Goal: Task Accomplishment & Management: Manage account settings

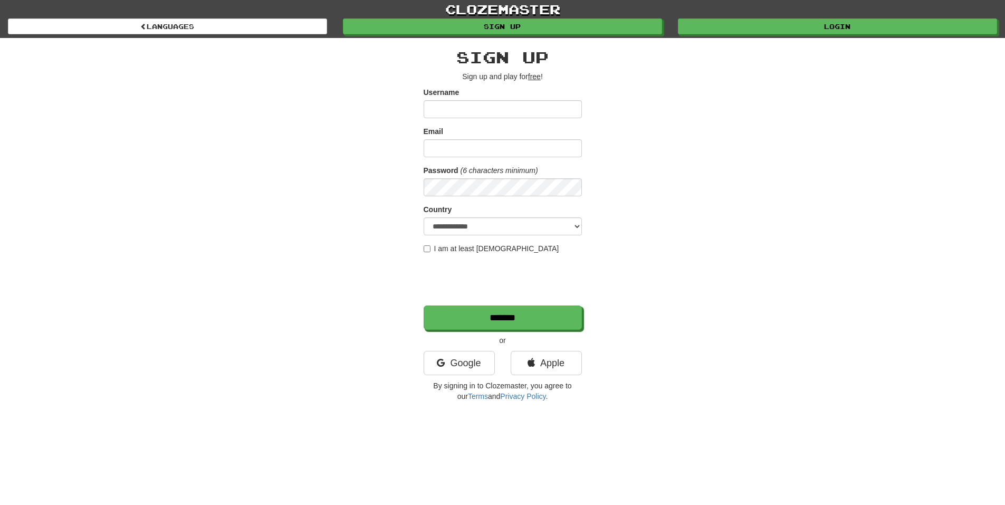
click at [724, 35] on div "clozemaster Languages Sign up Login Languages" at bounding box center [502, 19] width 989 height 38
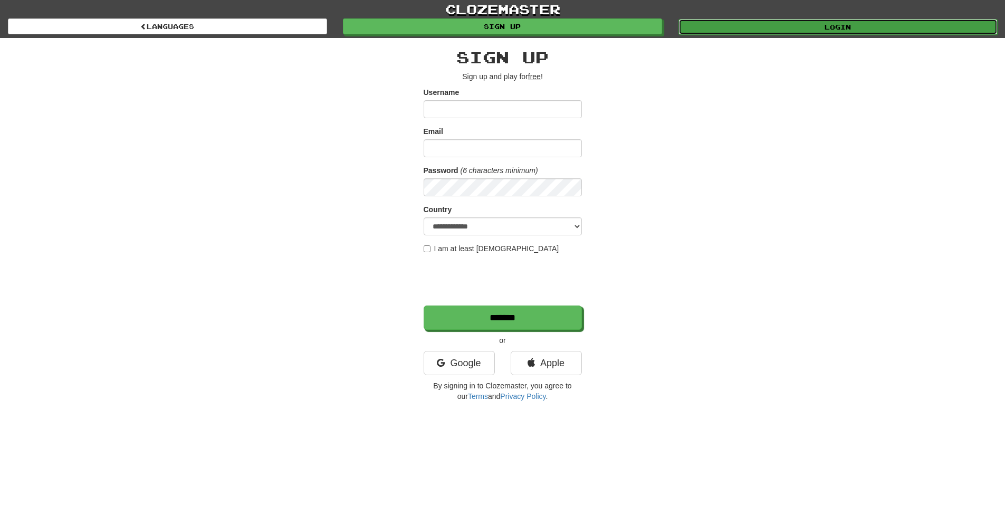
click at [725, 27] on link "Login" at bounding box center [837, 27] width 319 height 16
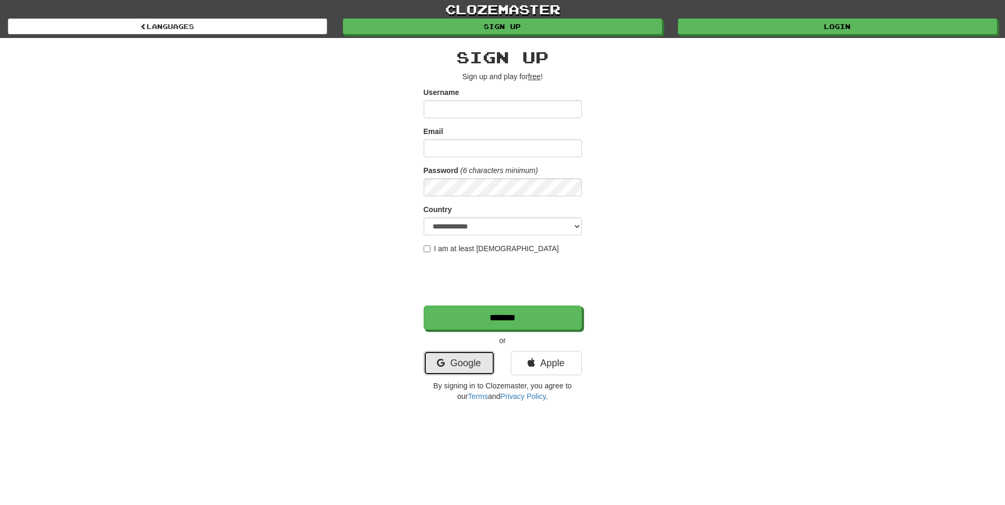
click at [474, 371] on link "Google" at bounding box center [459, 363] width 71 height 24
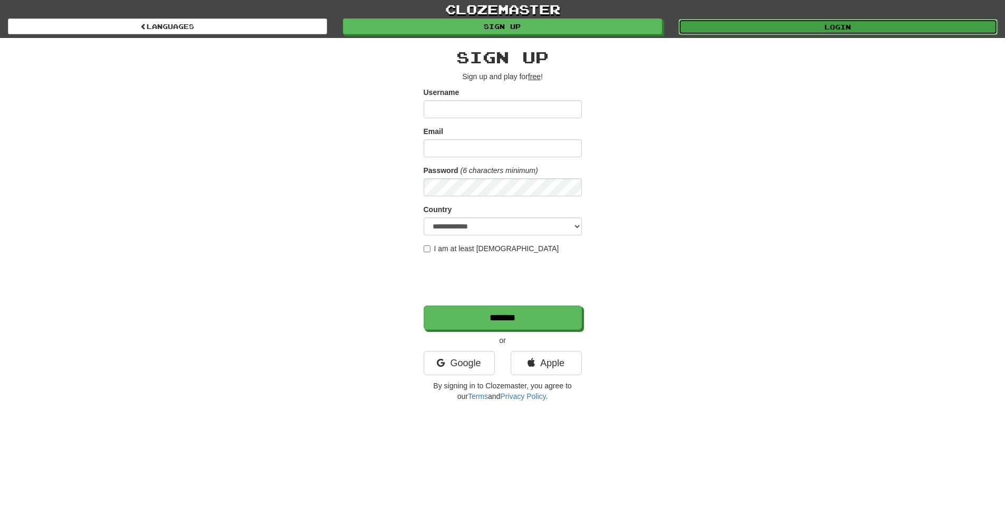
click at [767, 29] on link "Login" at bounding box center [837, 27] width 319 height 16
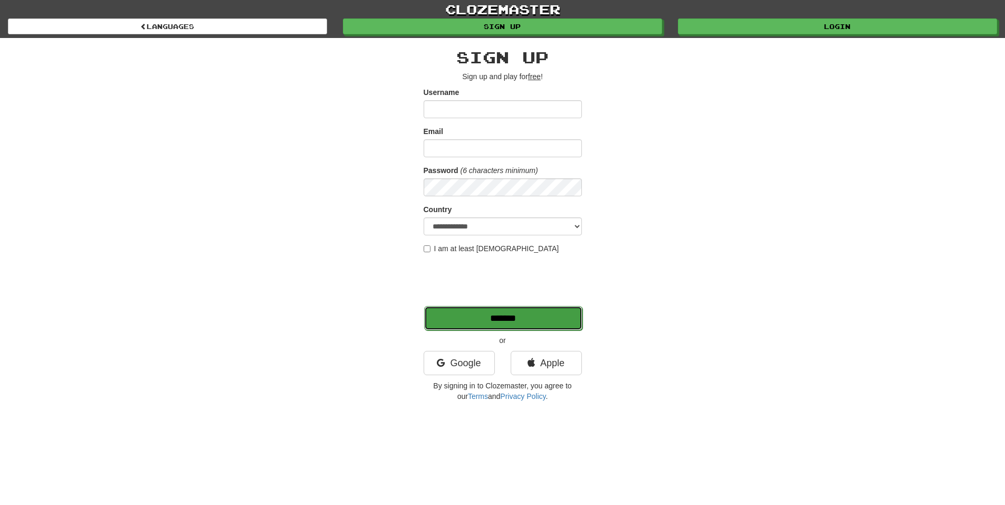
click at [455, 321] on input "*******" at bounding box center [503, 318] width 158 height 24
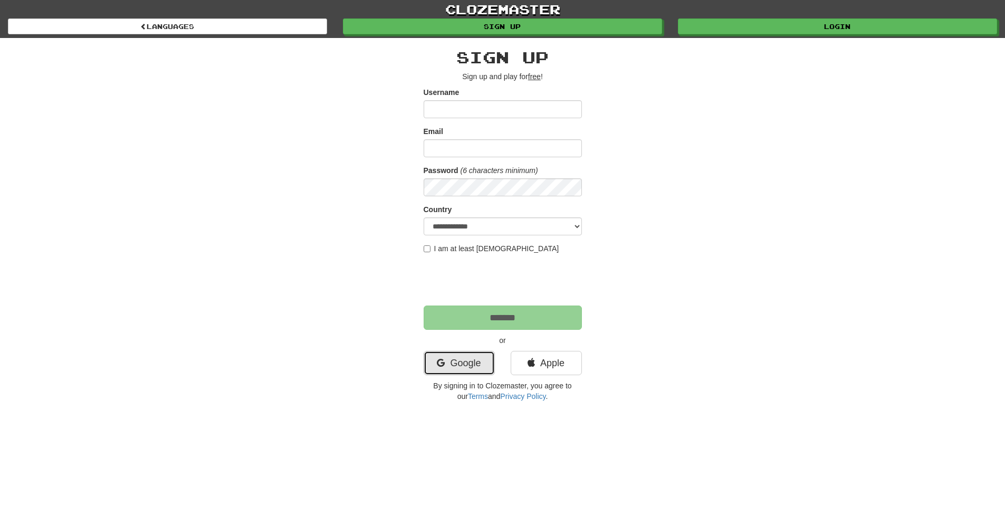
click at [451, 366] on link "Google" at bounding box center [459, 363] width 71 height 24
click at [477, 359] on link "Google" at bounding box center [459, 363] width 71 height 24
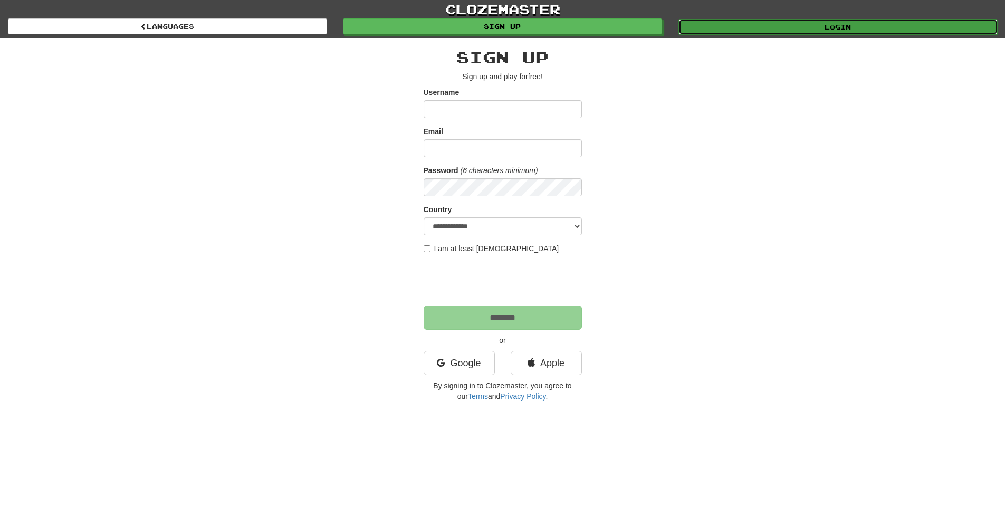
click at [737, 20] on link "Login" at bounding box center [837, 27] width 319 height 16
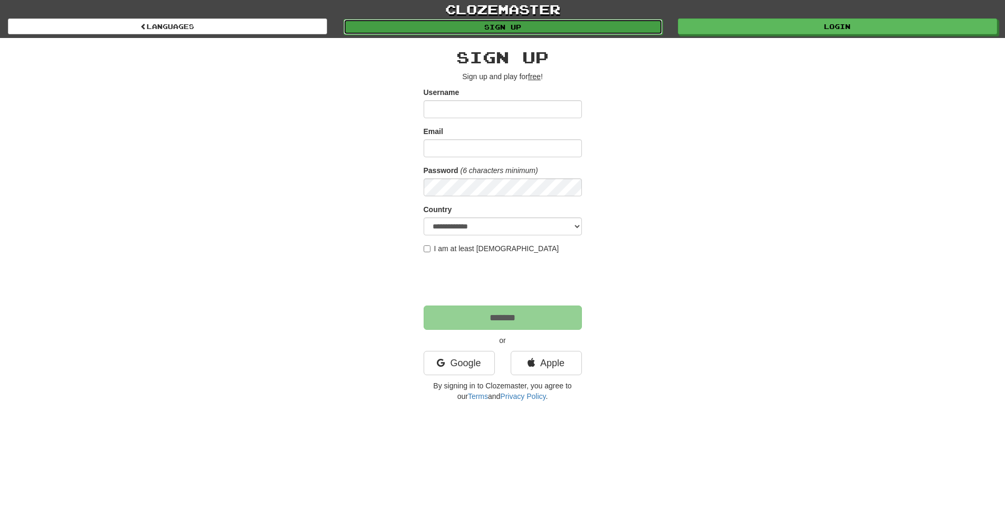
click at [490, 28] on link "Sign up" at bounding box center [502, 27] width 319 height 16
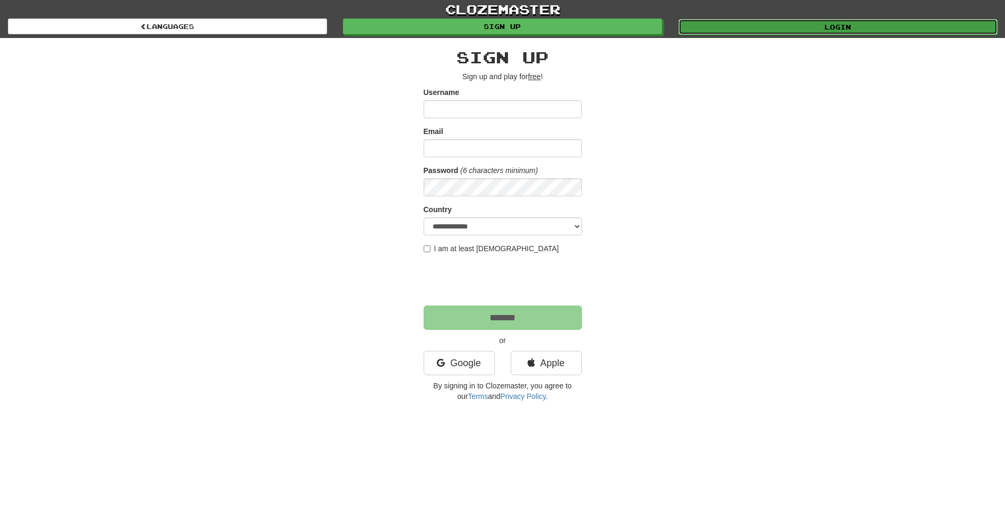
click at [767, 21] on link "Login" at bounding box center [837, 27] width 319 height 16
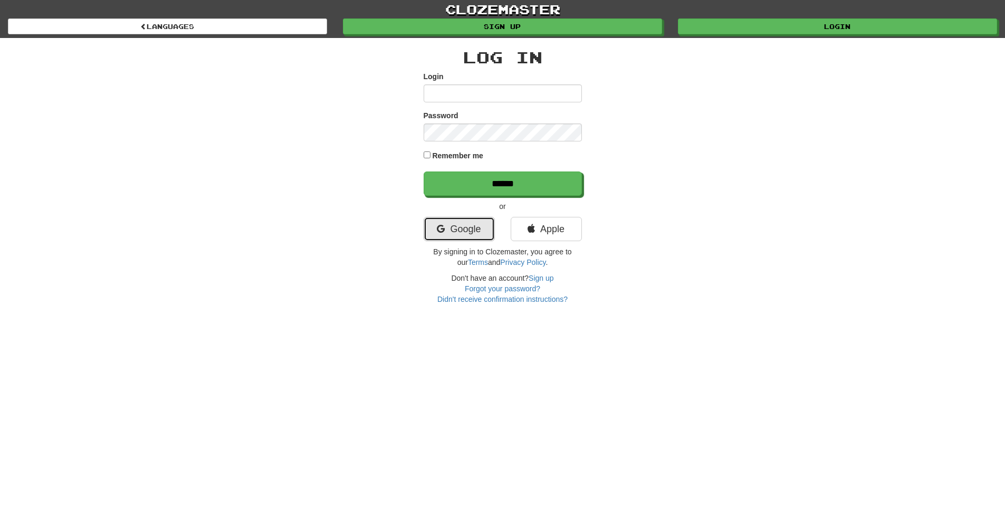
click at [470, 231] on link "Google" at bounding box center [459, 229] width 71 height 24
click at [751, 16] on link "clozemaster" at bounding box center [502, 9] width 1005 height 18
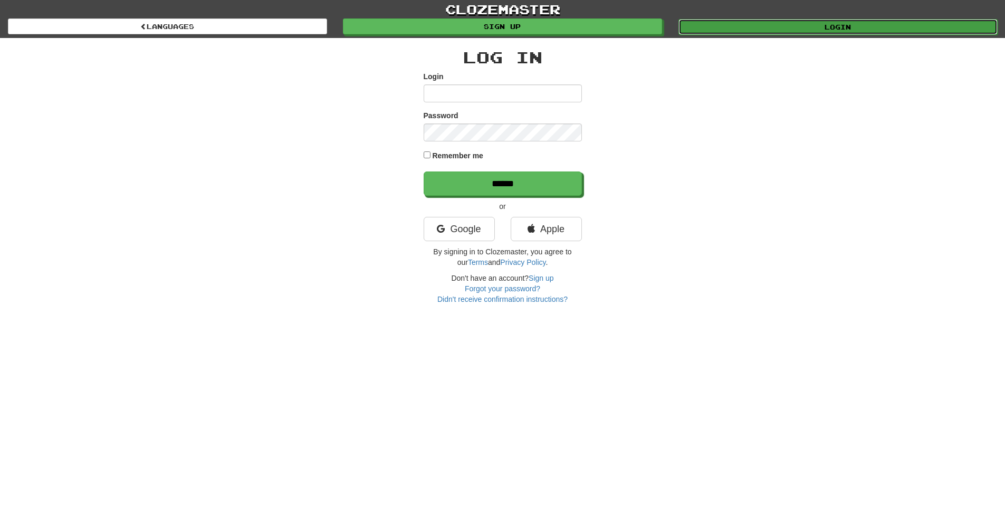
click at [751, 26] on link "Login" at bounding box center [837, 27] width 319 height 16
